Goal: Information Seeking & Learning: Understand process/instructions

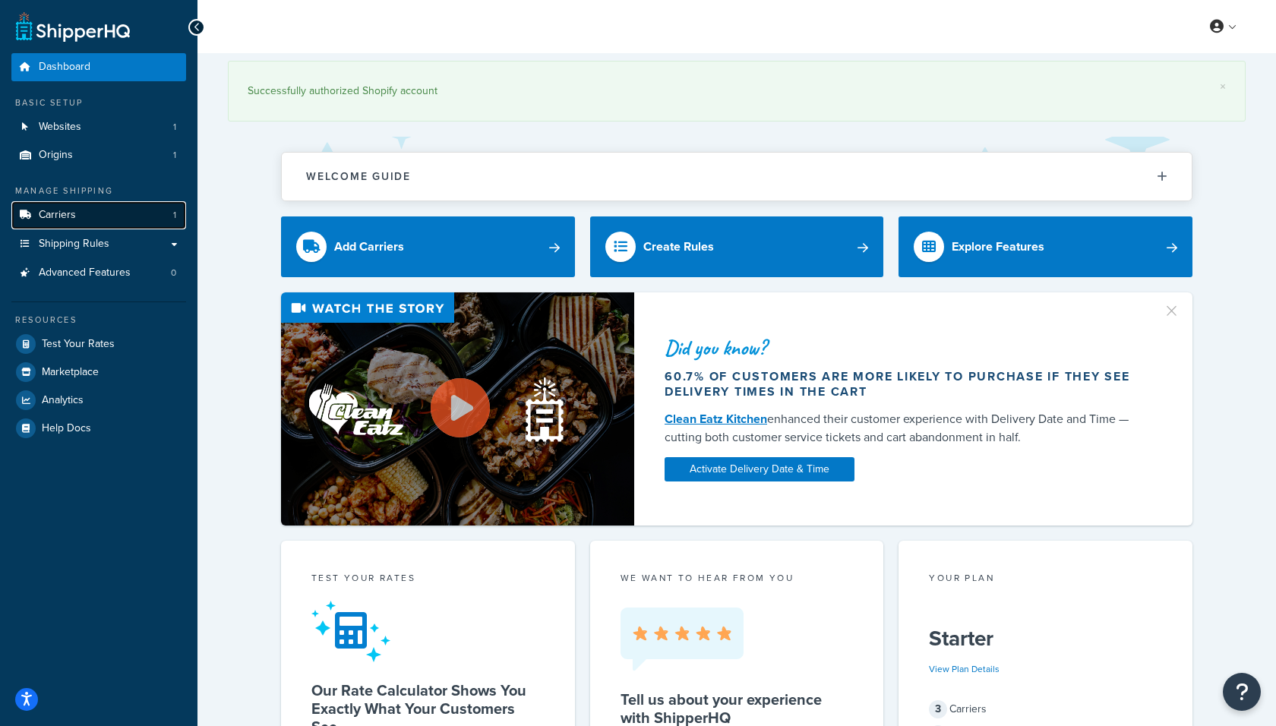
click at [120, 219] on link "Carriers 1" at bounding box center [98, 215] width 175 height 28
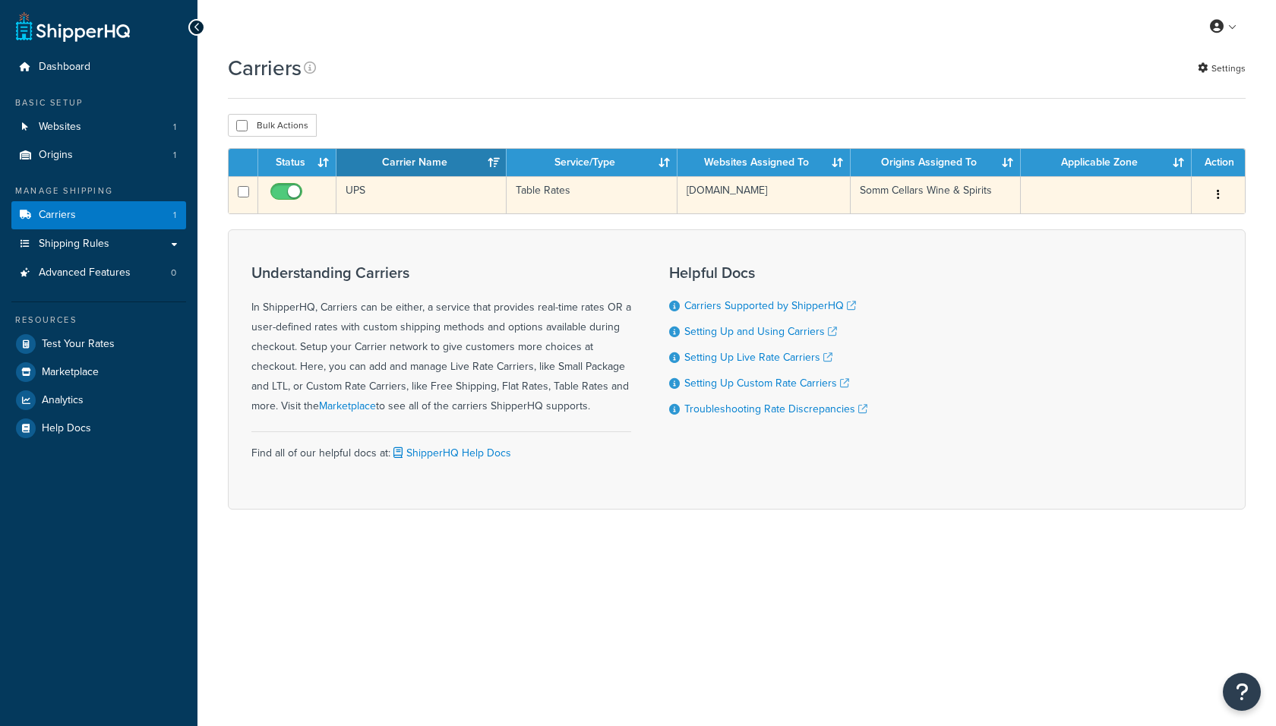
click at [497, 202] on td "UPS" at bounding box center [421, 194] width 170 height 37
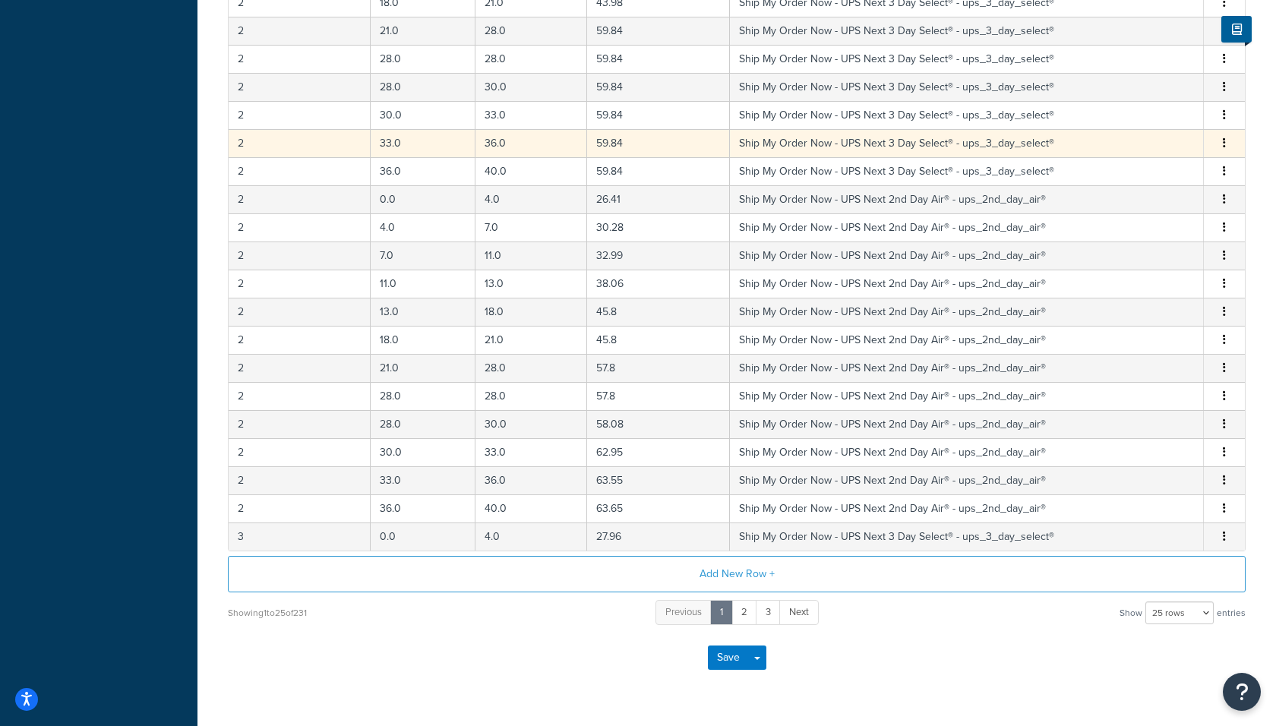
scroll to position [494, 0]
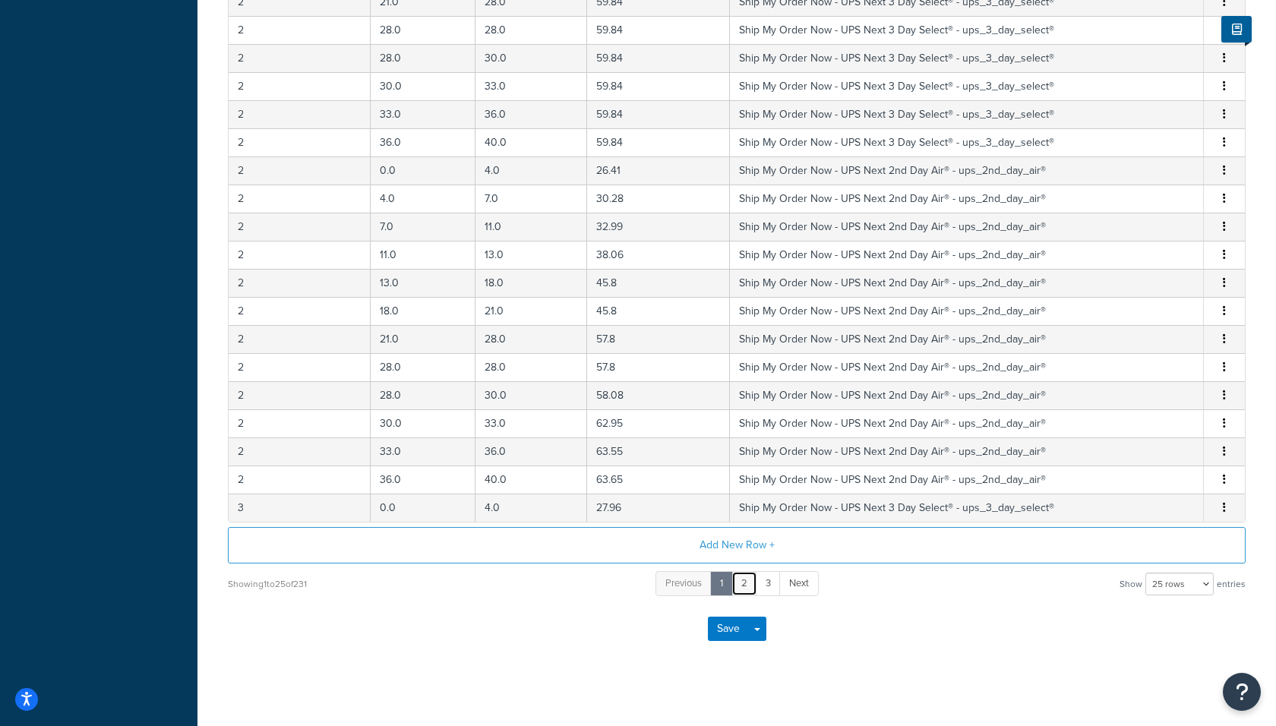
click at [746, 578] on link "2" at bounding box center [744, 583] width 26 height 25
click at [756, 579] on link "3" at bounding box center [756, 583] width 25 height 25
click at [761, 571] on link "4" at bounding box center [768, 583] width 25 height 25
click at [1174, 586] on select "10 rows 15 rows 25 rows 50 rows 100 rows 1000 rows" at bounding box center [1179, 584] width 68 height 23
select select "1000"
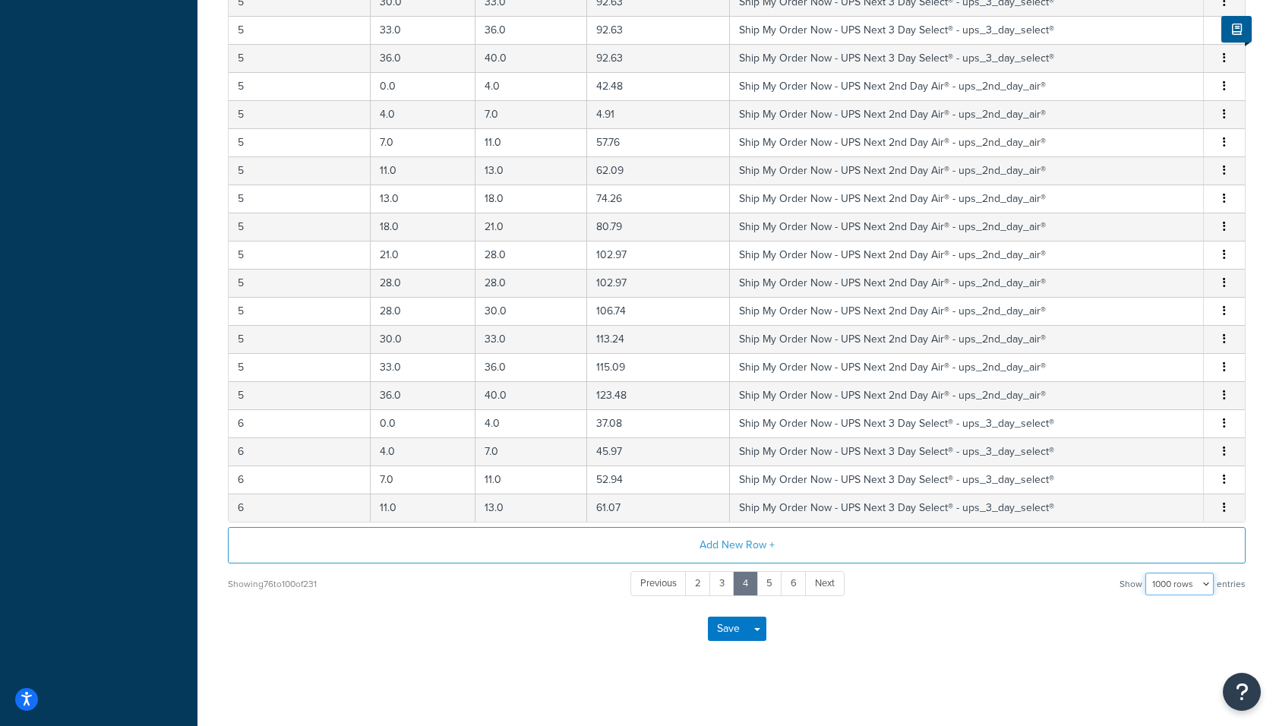
click at [1147, 573] on select "10 rows 15 rows 25 rows 50 rows 100 rows 1000 rows" at bounding box center [1179, 584] width 68 height 23
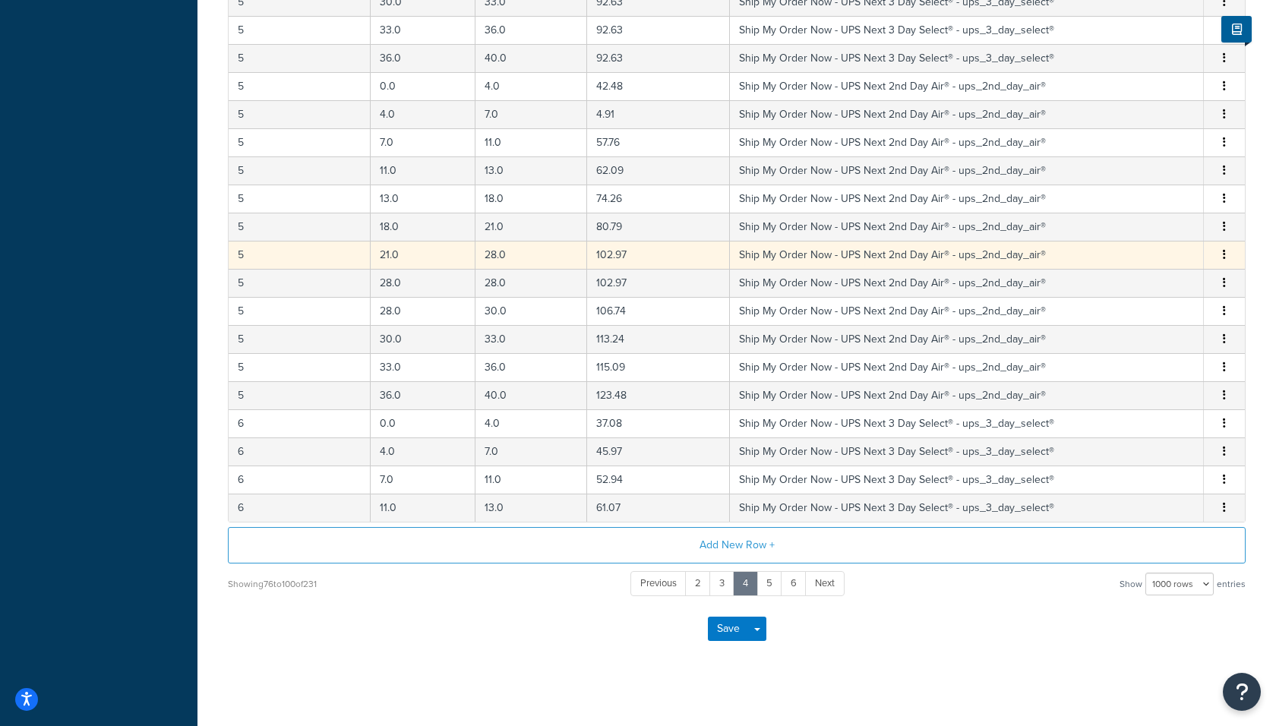
scroll to position [0, 0]
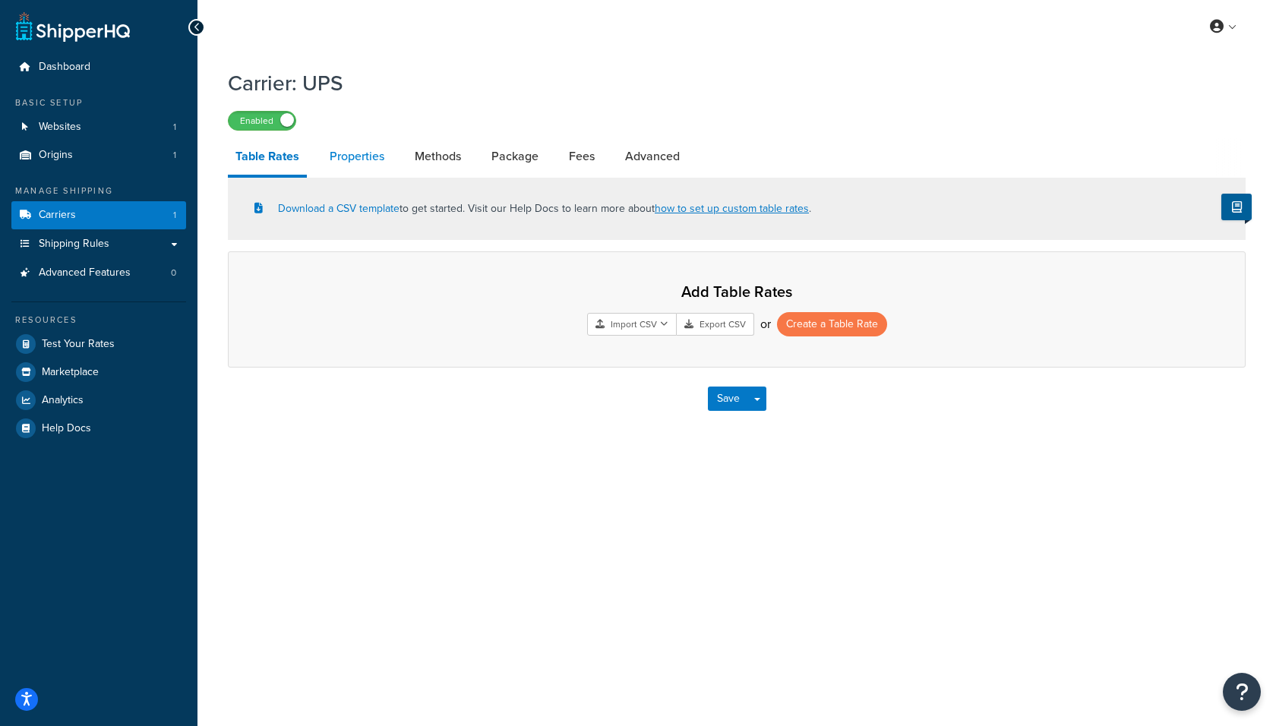
click at [343, 160] on link "Properties" at bounding box center [357, 156] width 70 height 36
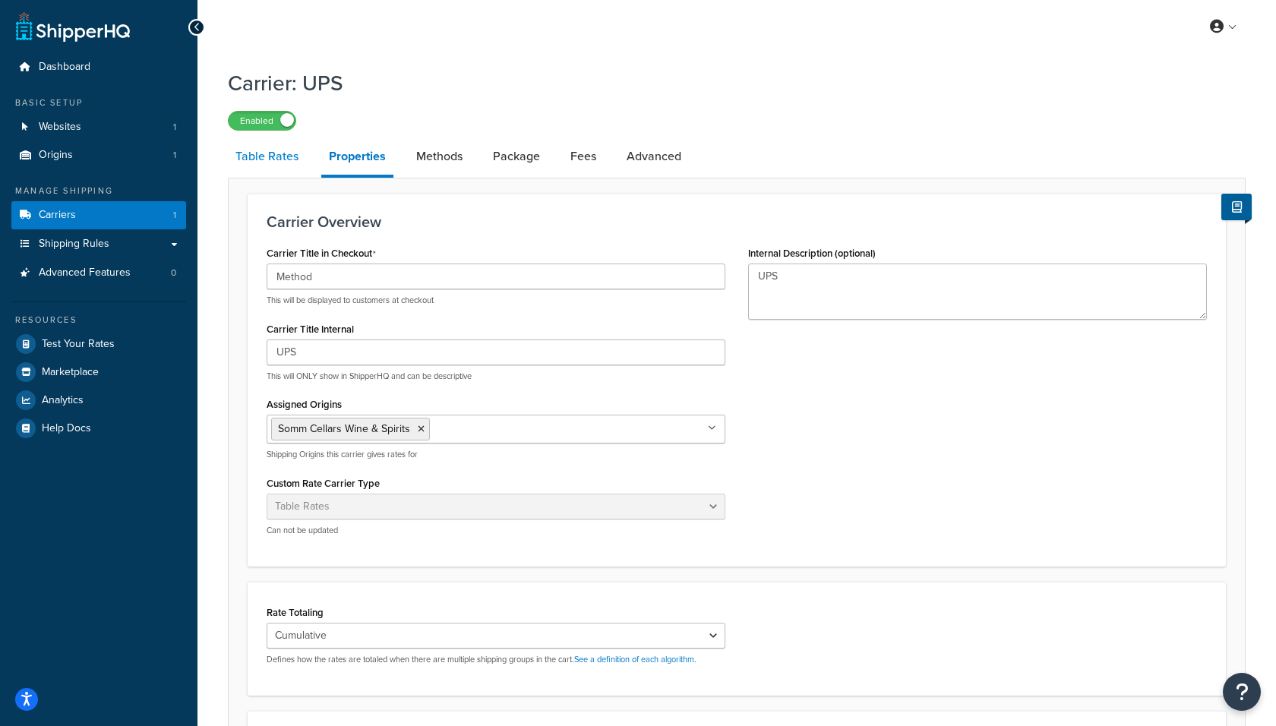
click at [265, 167] on link "Table Rates" at bounding box center [267, 156] width 78 height 36
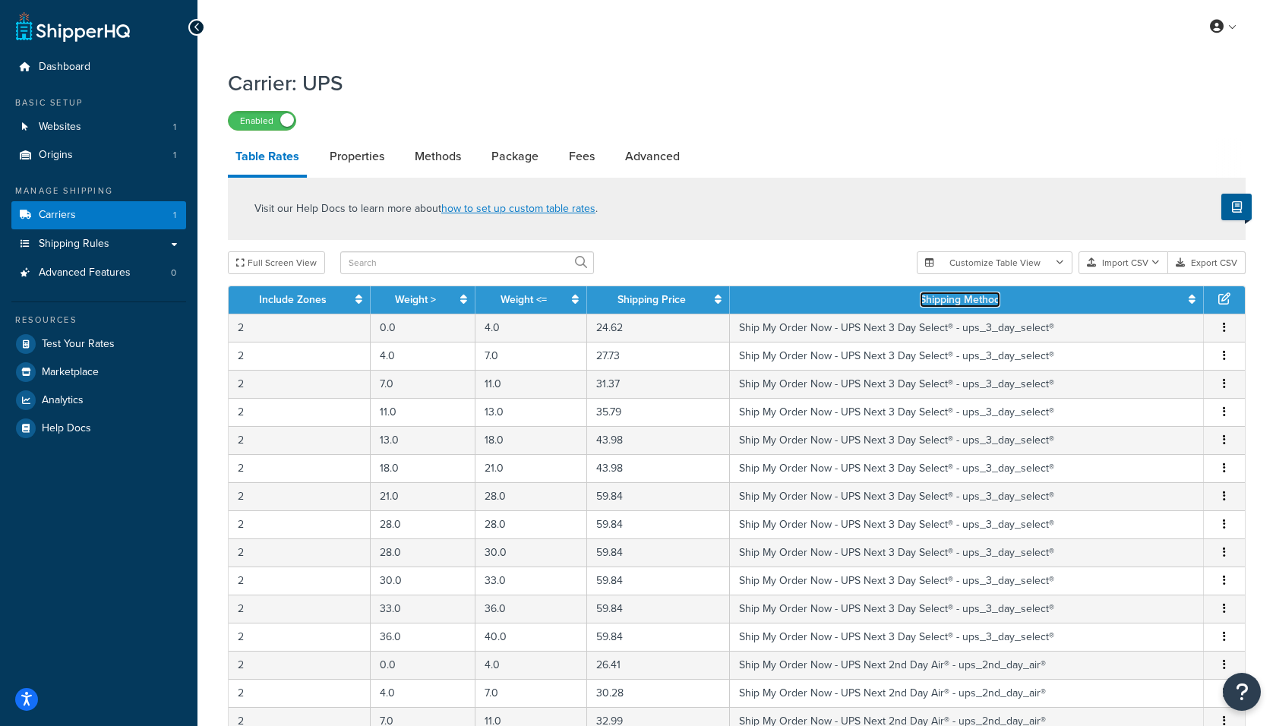
click at [966, 303] on link "Shipping Method" at bounding box center [960, 300] width 81 height 16
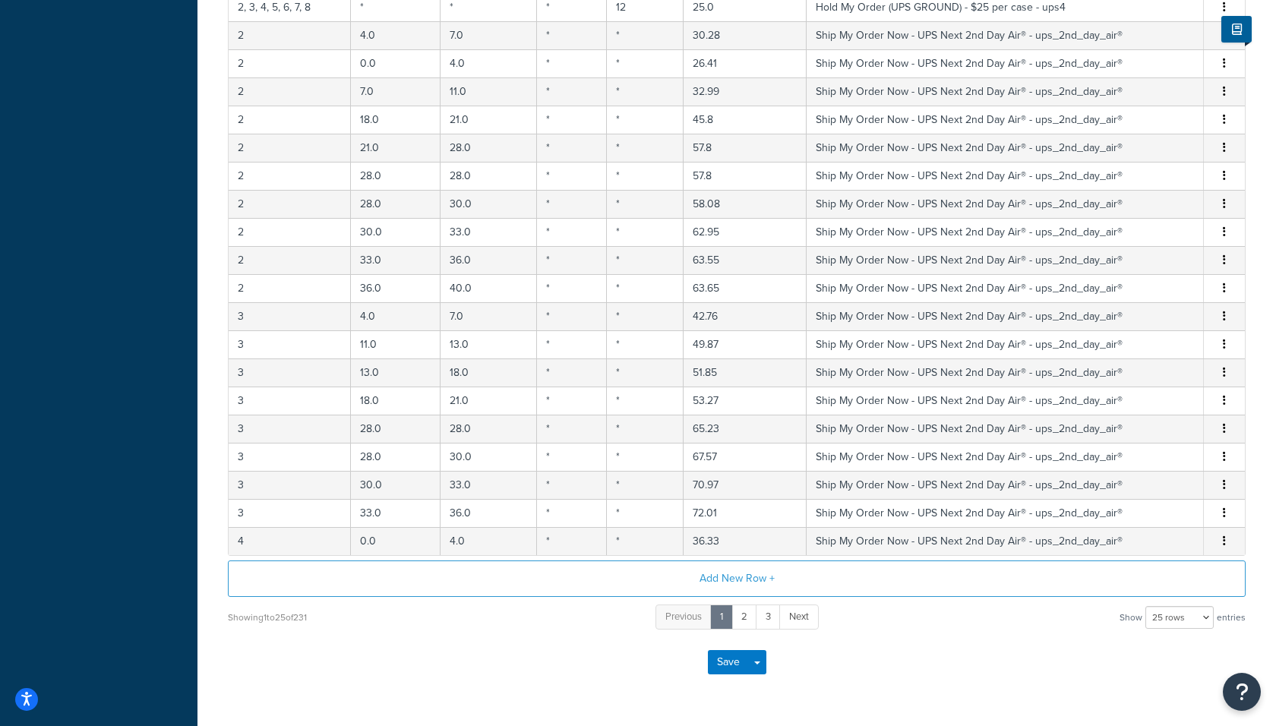
scroll to position [494, 0]
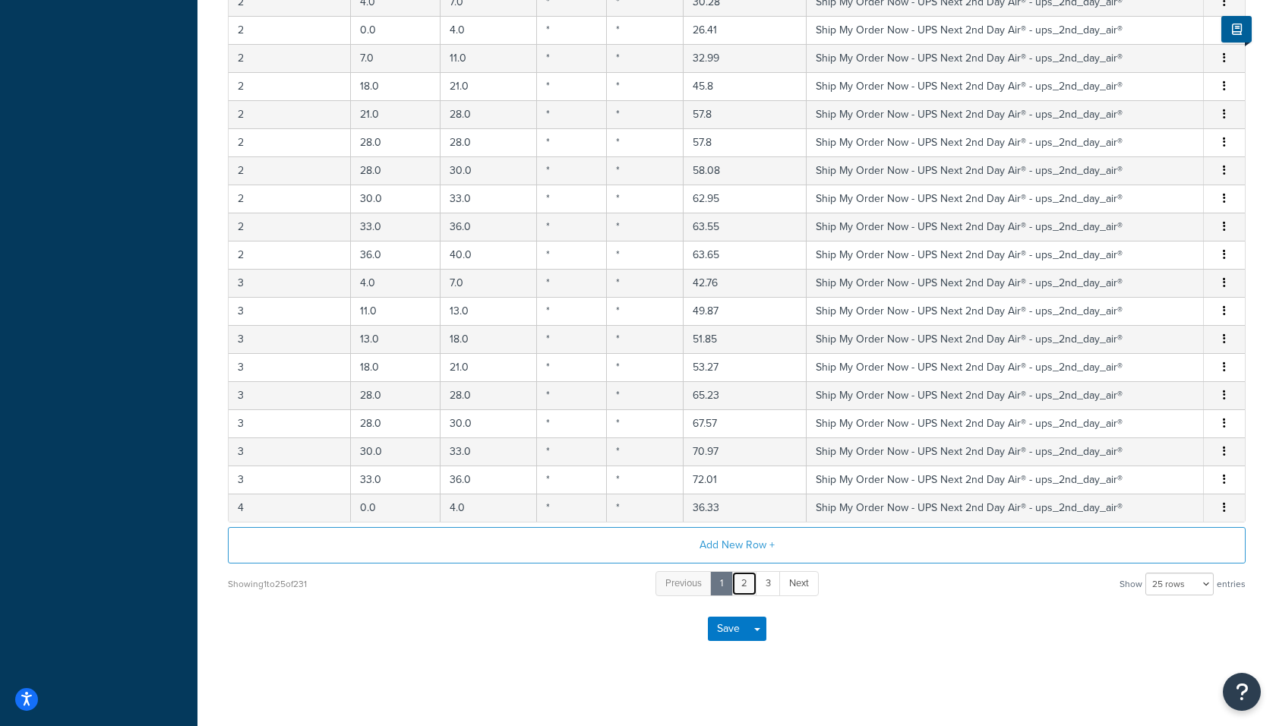
click at [743, 575] on link "2" at bounding box center [744, 583] width 26 height 25
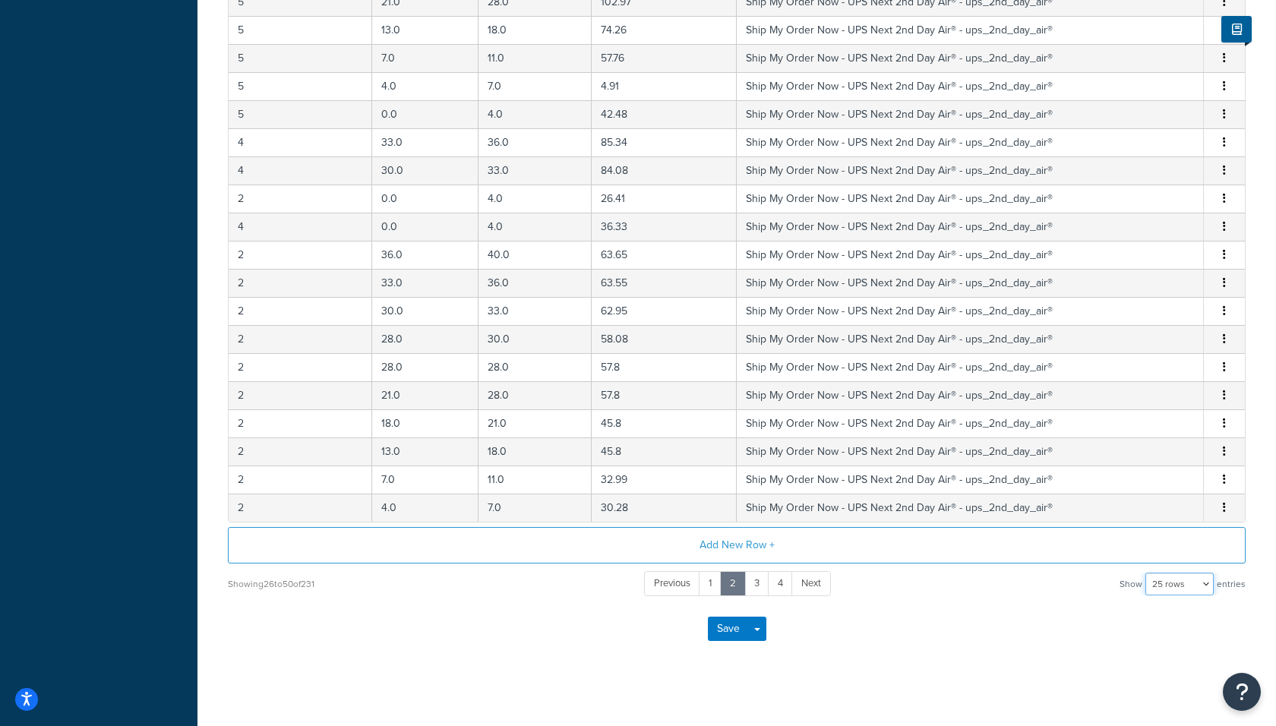
click at [1182, 580] on select "10 rows 15 rows 25 rows 50 rows 100 rows 1000 rows" at bounding box center [1179, 584] width 68 height 23
select select "1000"
click at [1147, 573] on select "10 rows 15 rows 25 rows 50 rows 100 rows 1000 rows" at bounding box center [1179, 584] width 68 height 23
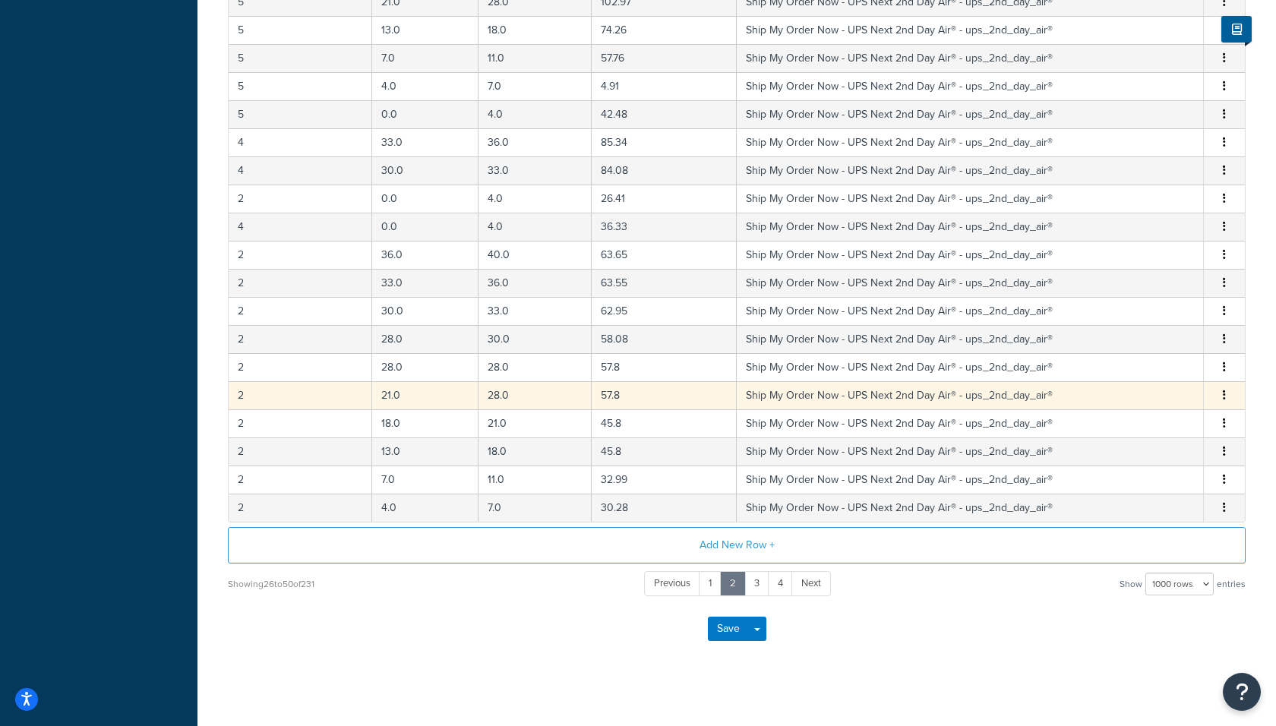
scroll to position [0, 0]
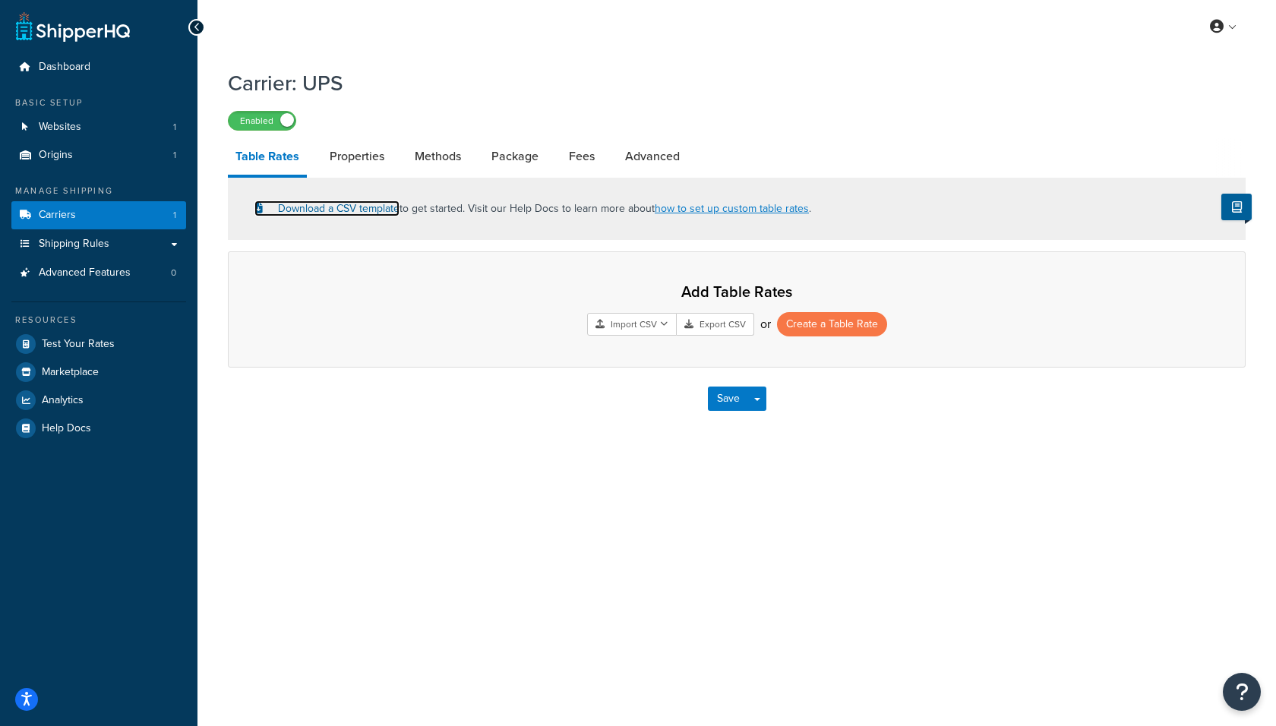
click at [359, 211] on link "Download a CSV template" at bounding box center [326, 209] width 145 height 16
click at [115, 214] on link "Carriers 1" at bounding box center [98, 215] width 175 height 28
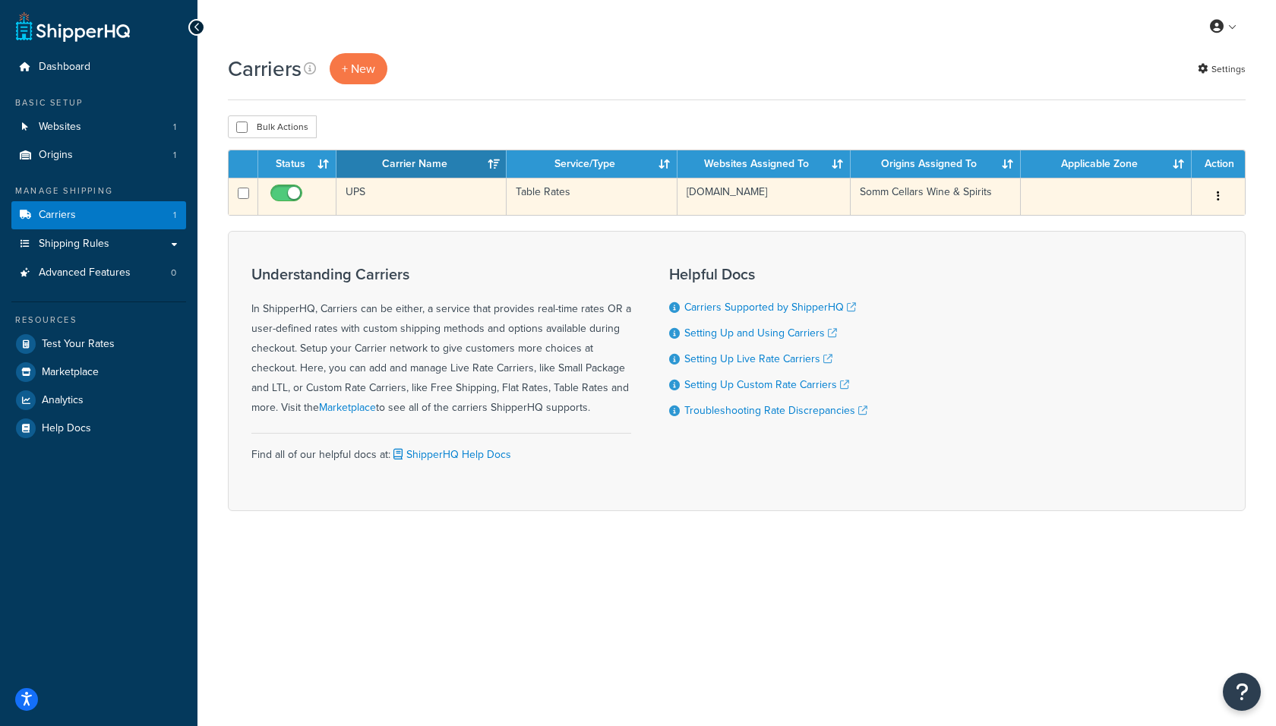
click at [627, 184] on td "Table Rates" at bounding box center [592, 196] width 170 height 37
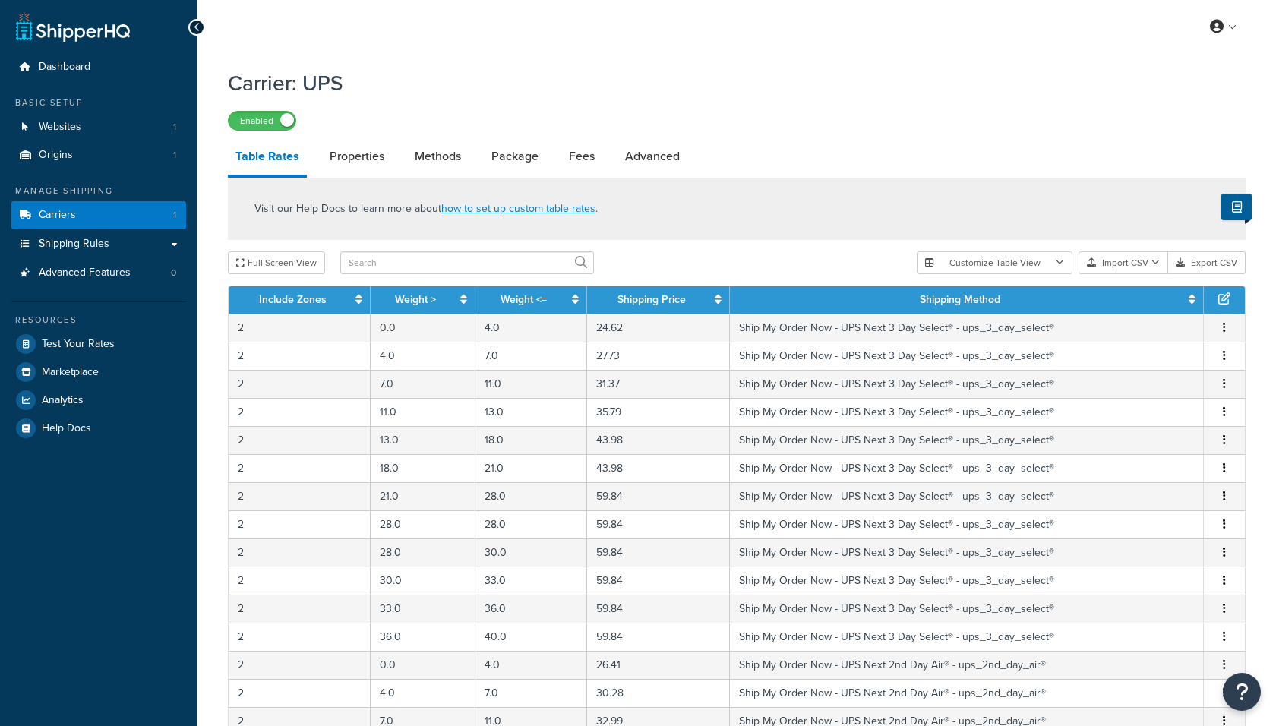
select select "25"
click at [936, 300] on link "Shipping Method" at bounding box center [960, 300] width 81 height 16
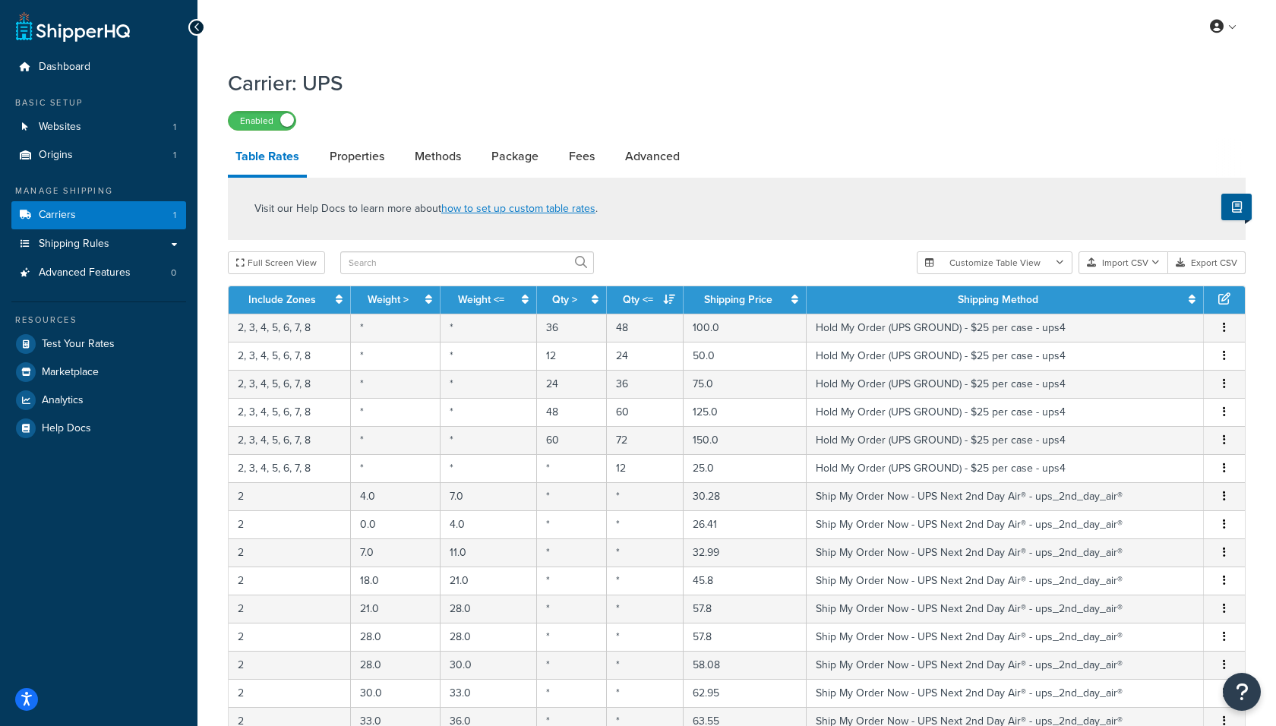
click at [926, 300] on th "Shipping Method" at bounding box center [1005, 299] width 397 height 27
click at [954, 299] on th "Shipping Method" at bounding box center [1005, 299] width 397 height 27
click at [980, 300] on link "Shipping Method" at bounding box center [998, 300] width 81 height 16
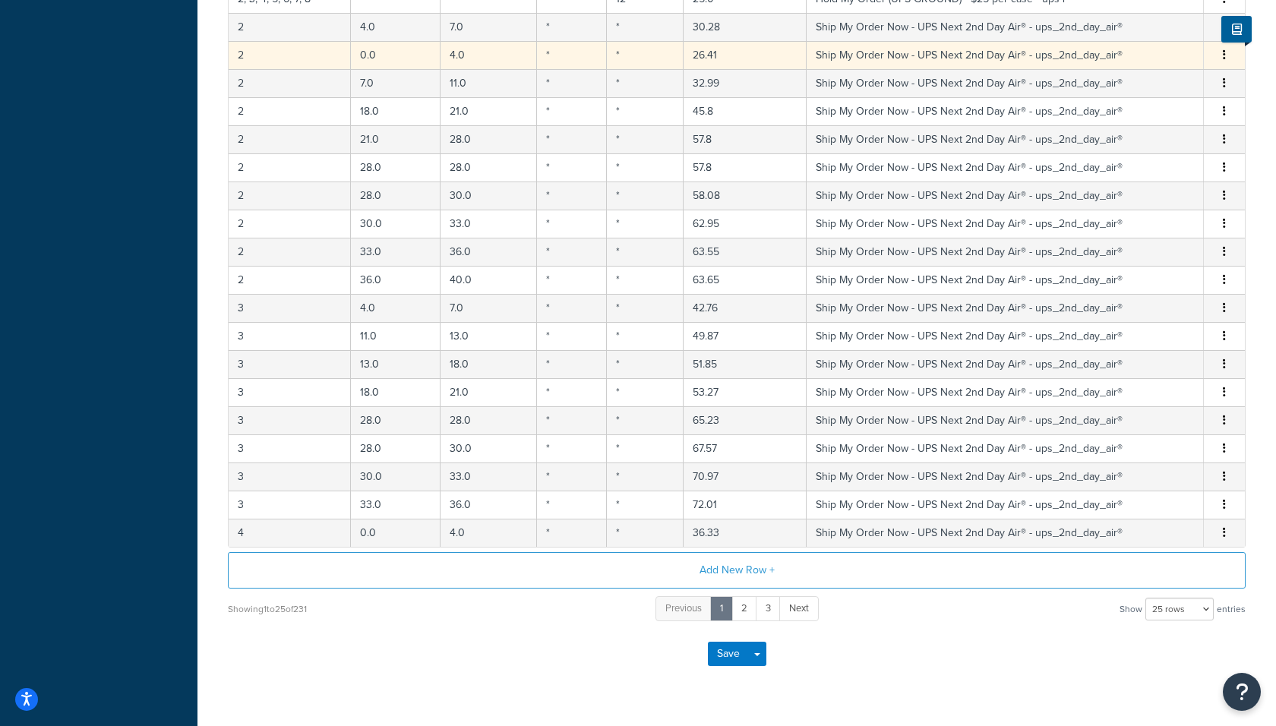
scroll to position [494, 0]
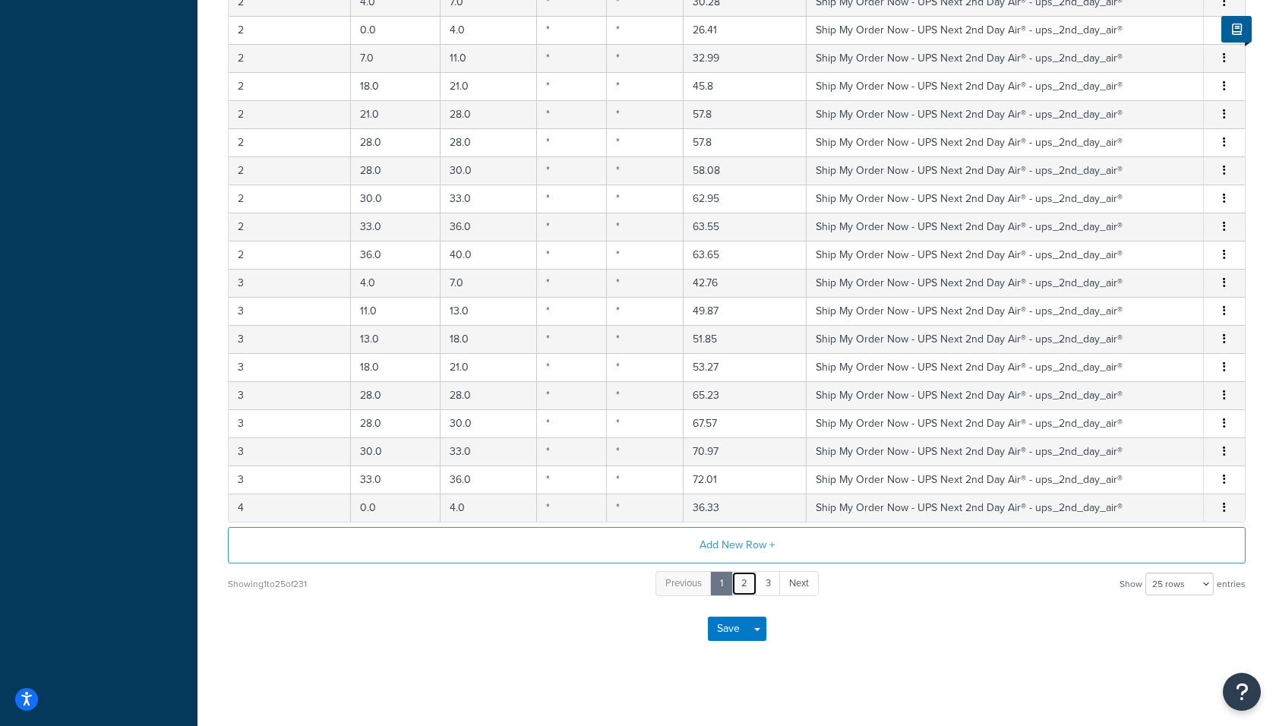
click at [742, 573] on link "2" at bounding box center [744, 583] width 26 height 25
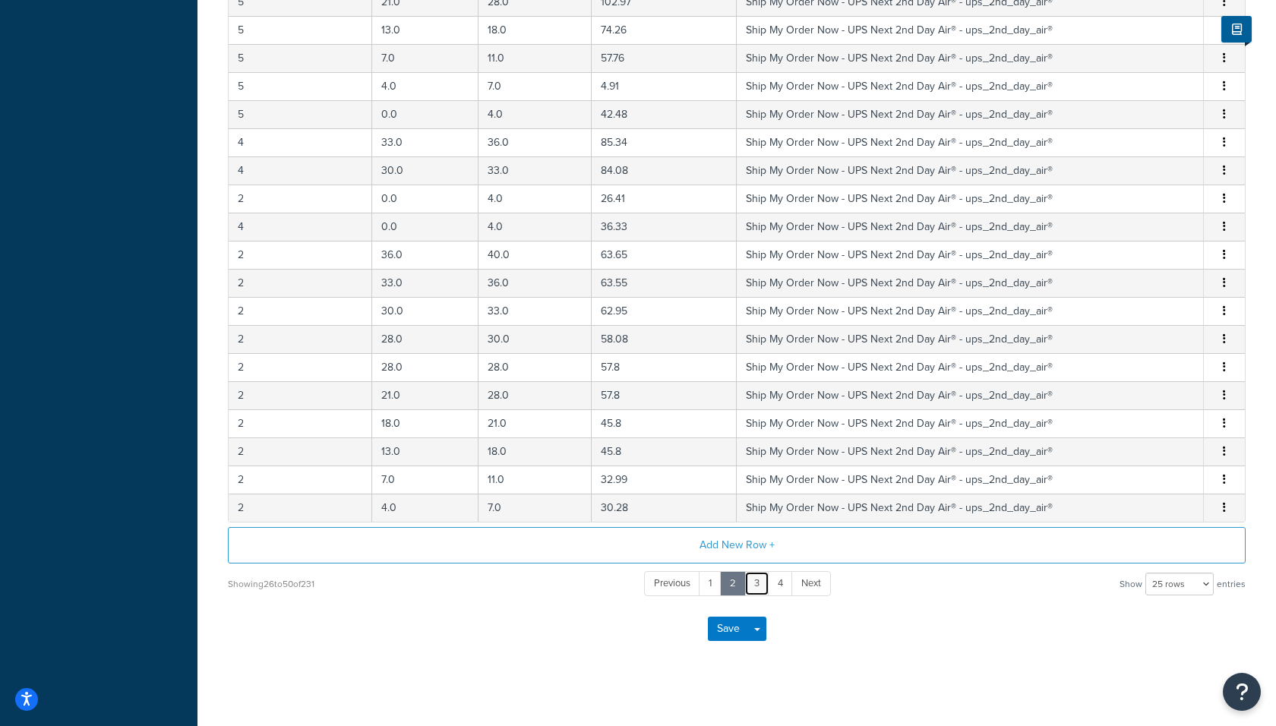
click at [753, 573] on link "3" at bounding box center [756, 583] width 25 height 25
click at [765, 575] on link "4" at bounding box center [768, 583] width 25 height 25
click at [776, 576] on link "5" at bounding box center [769, 583] width 26 height 25
click at [774, 576] on link "6" at bounding box center [769, 583] width 26 height 25
click at [774, 576] on link "7" at bounding box center [769, 583] width 25 height 25
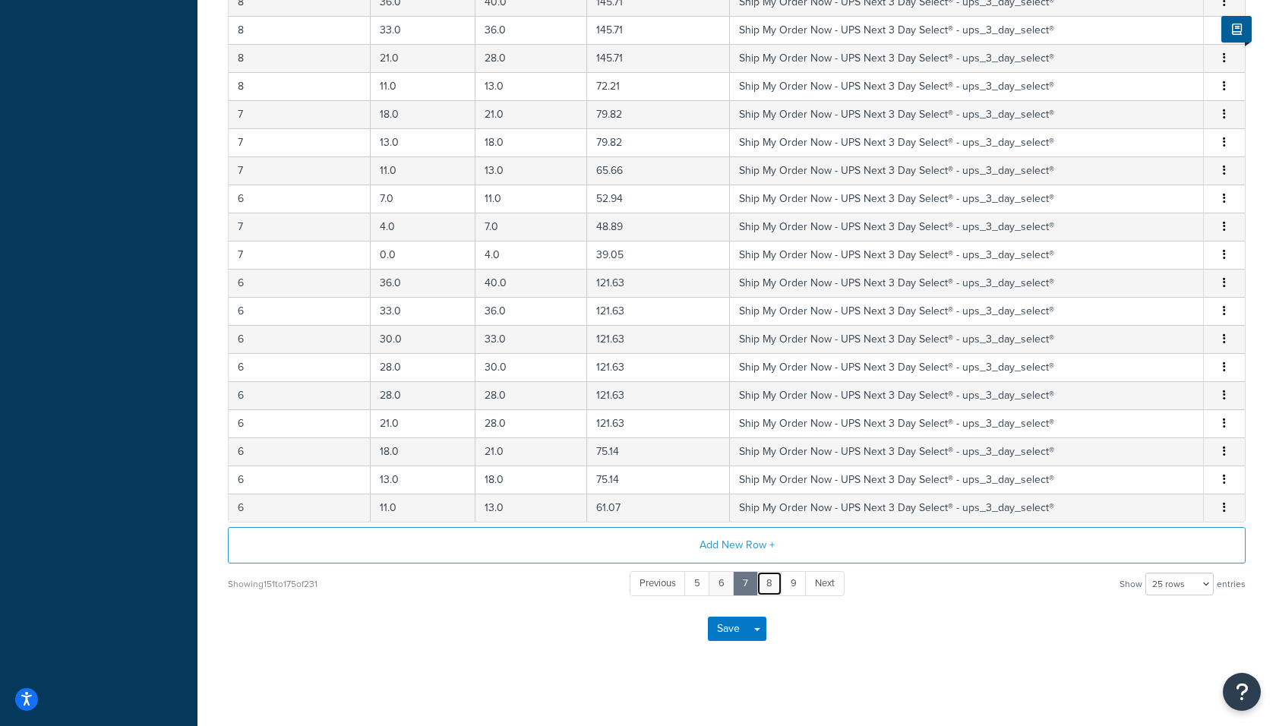
click at [774, 576] on link "8" at bounding box center [769, 583] width 26 height 25
click at [773, 576] on link "9" at bounding box center [768, 583] width 26 height 25
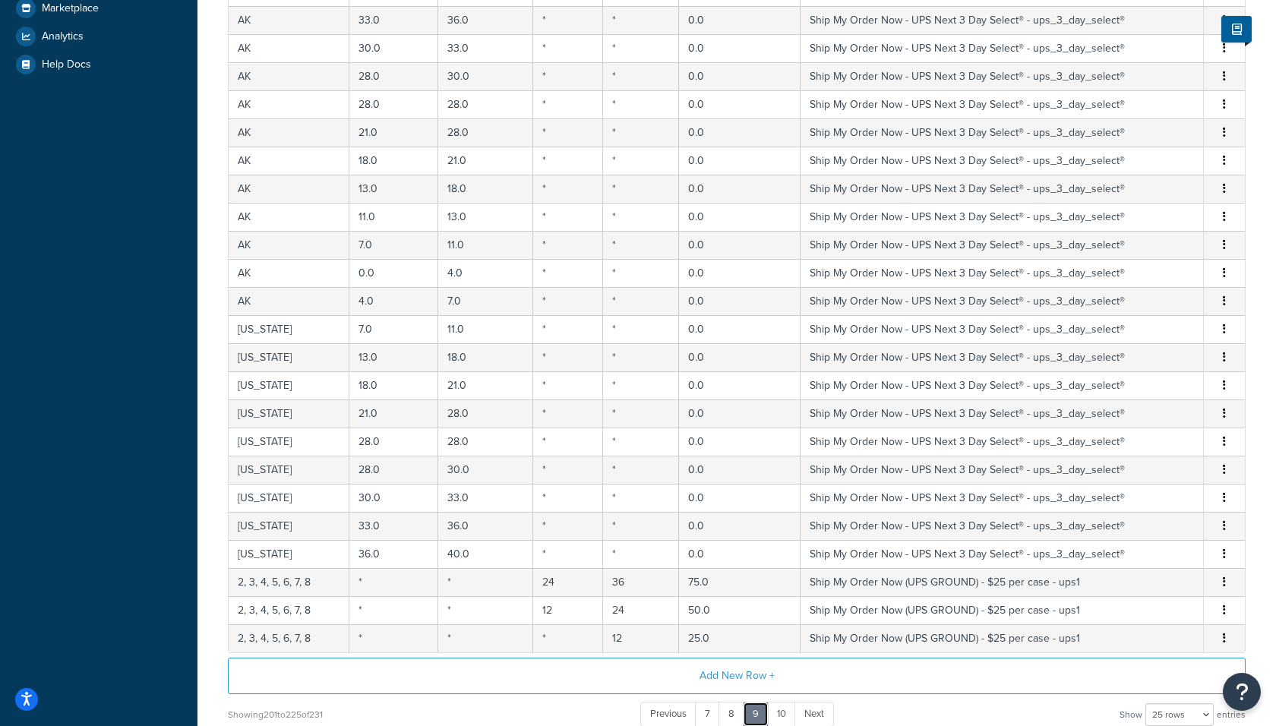
scroll to position [397, 0]
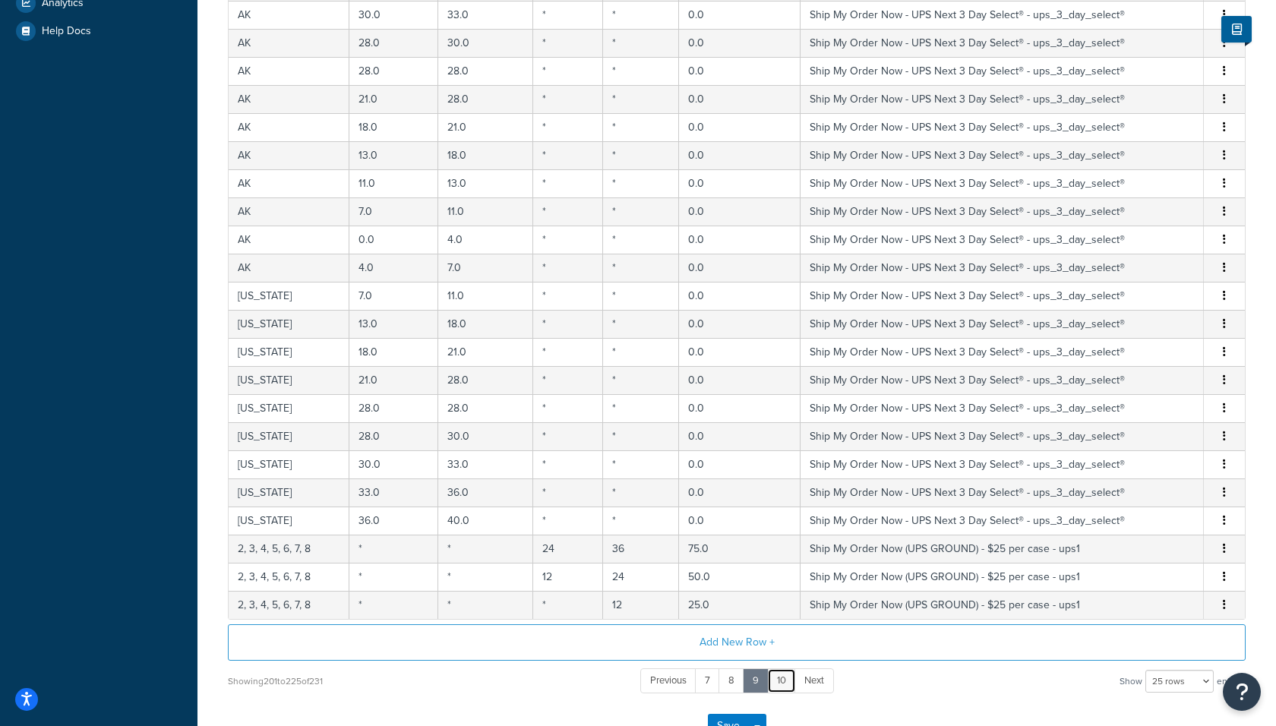
click at [777, 677] on link "10" at bounding box center [781, 680] width 29 height 25
